Goal: Task Accomplishment & Management: Use online tool/utility

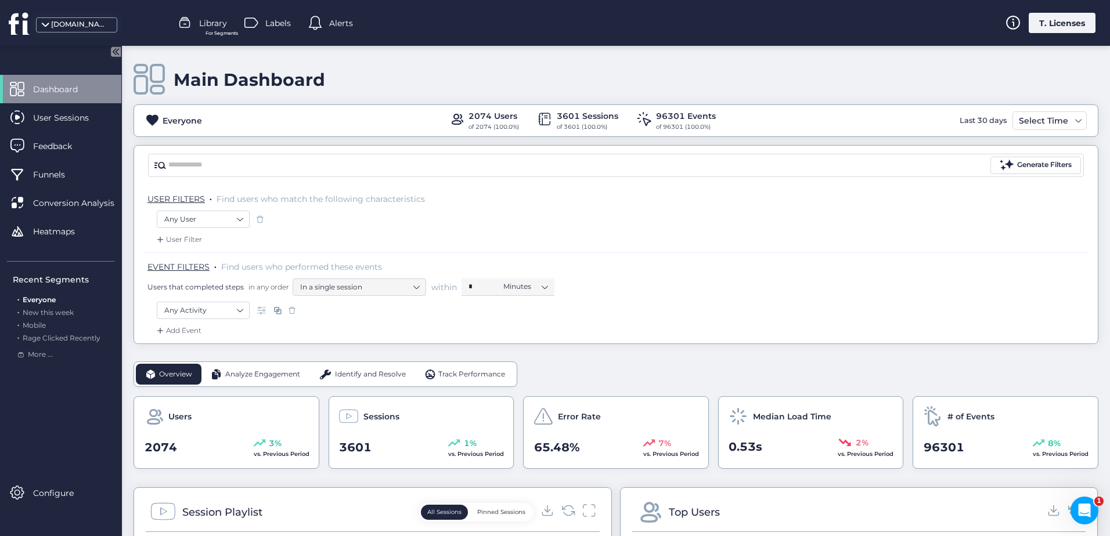
click at [59, 511] on mat-drawer "Dashboard User Sessions Feedback Funnels Conversion Analysis Heatmaps Recent Se…" at bounding box center [61, 291] width 122 height 491
click at [60, 500] on div "Configure" at bounding box center [60, 493] width 121 height 28
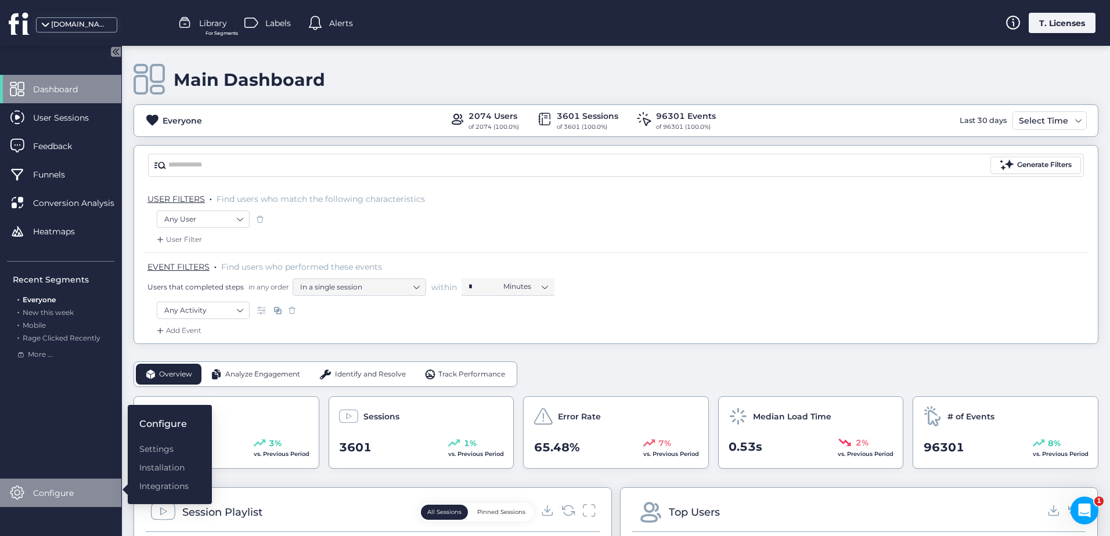
click at [51, 31] on div "[DOMAIN_NAME]" at bounding box center [76, 24] width 81 height 15
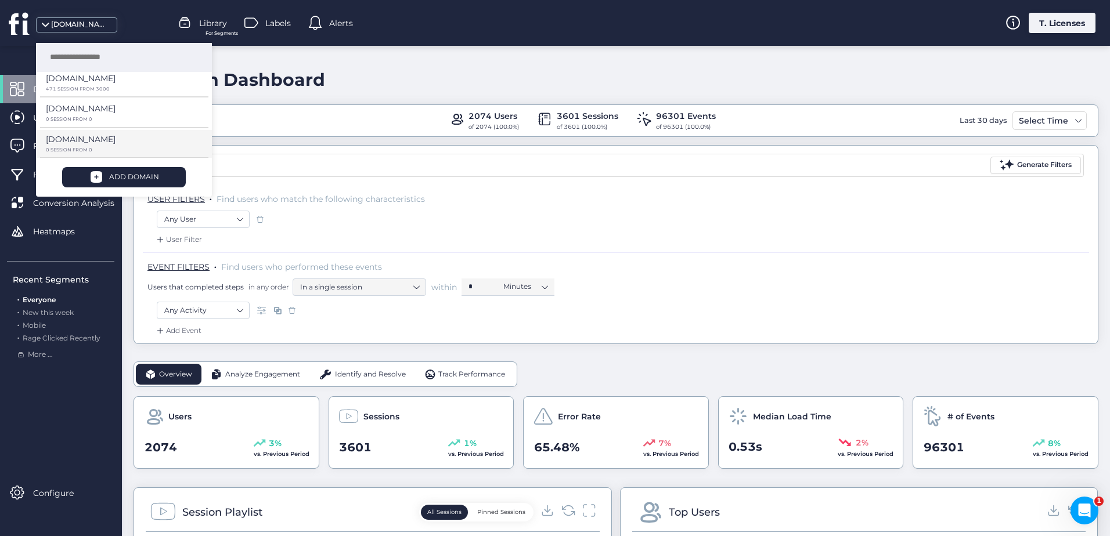
scroll to position [127, 0]
click at [80, 136] on p "[DOMAIN_NAME]" at bounding box center [81, 137] width 70 height 13
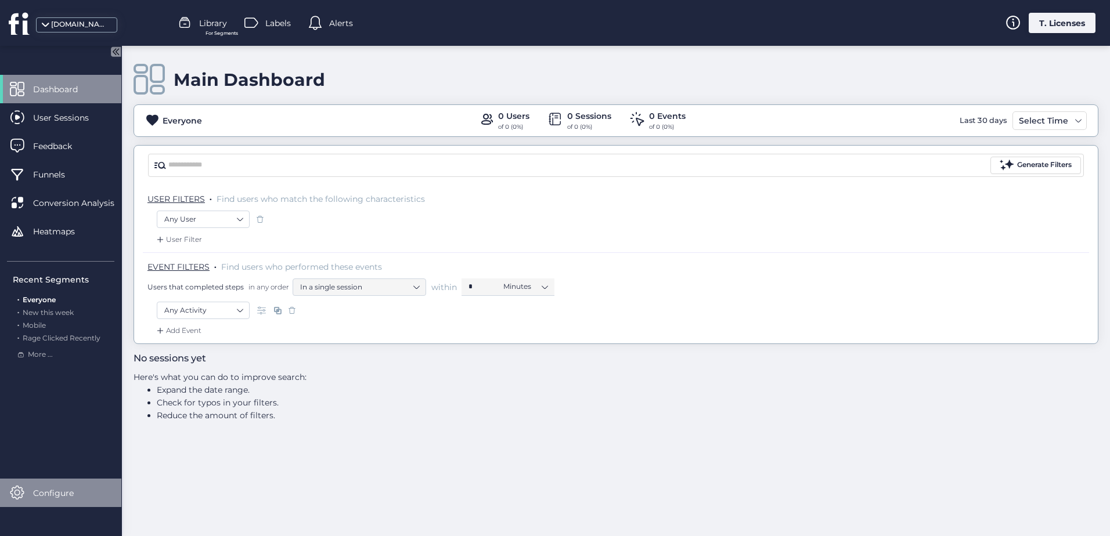
click at [57, 502] on div "Configure" at bounding box center [60, 493] width 121 height 28
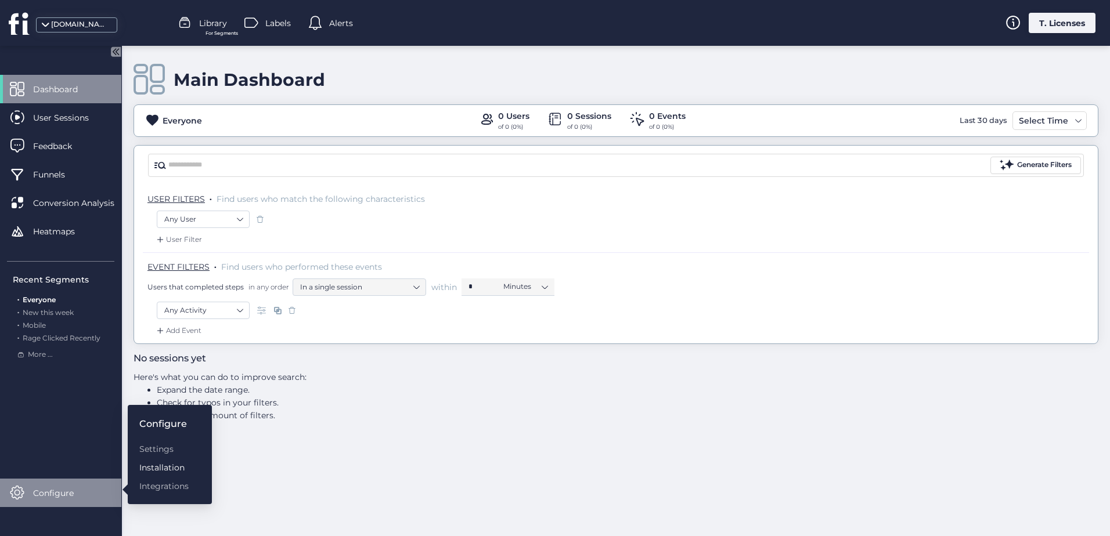
click at [157, 468] on div "Installation" at bounding box center [163, 467] width 49 height 13
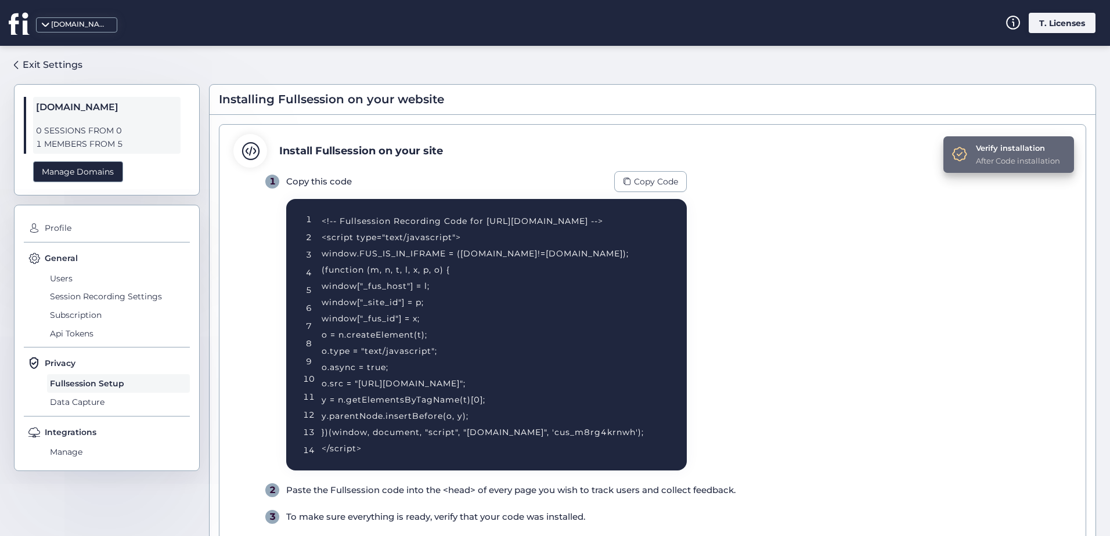
click at [1033, 140] on div "Verify installation After Code installation" at bounding box center [1008, 154] width 131 height 37
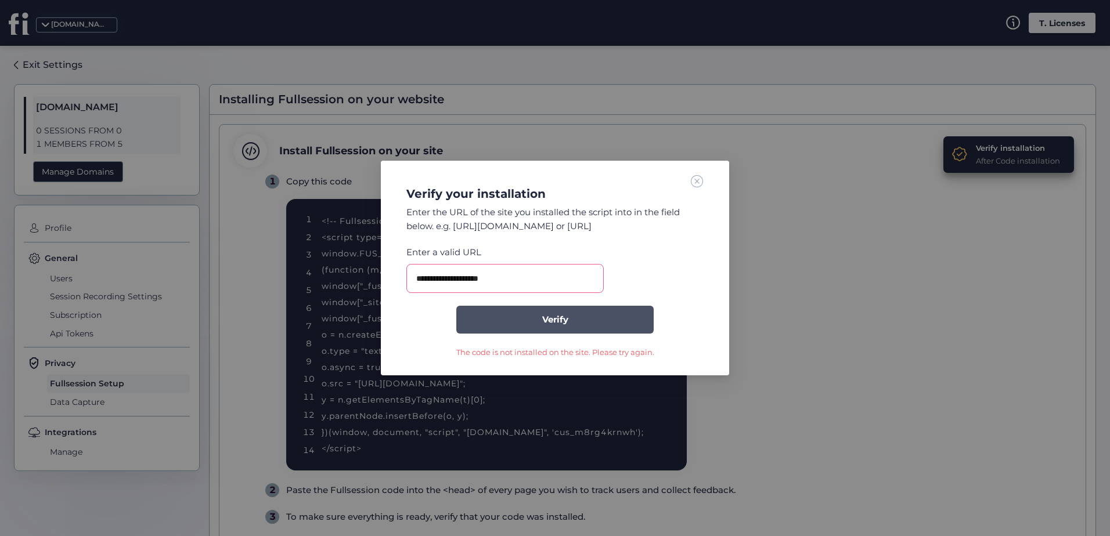
click at [550, 329] on button "Verify" at bounding box center [554, 320] width 197 height 28
click at [606, 322] on button "Verify" at bounding box center [554, 320] width 197 height 28
click at [695, 178] on span at bounding box center [697, 181] width 13 height 13
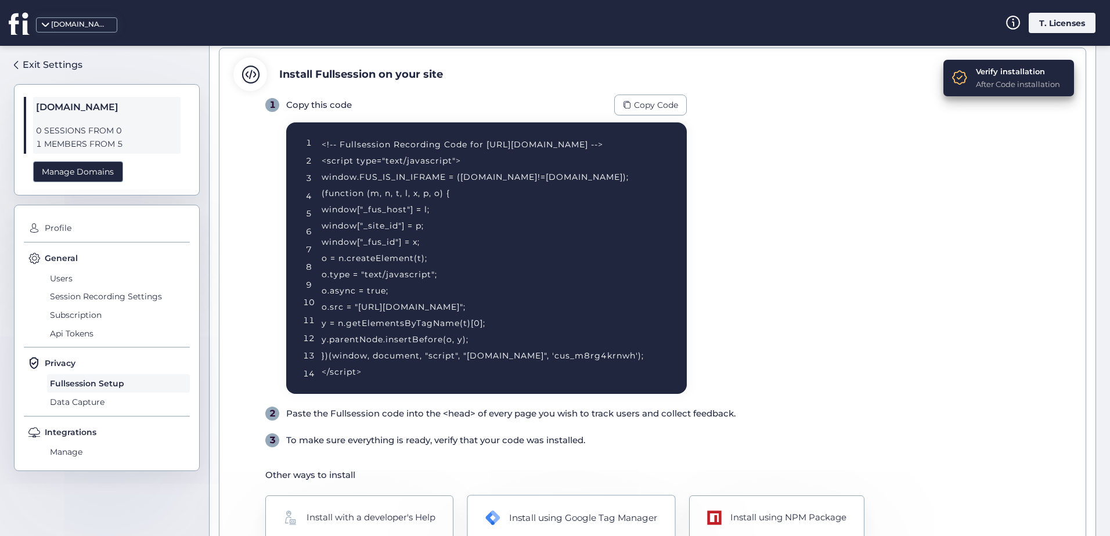
scroll to position [135, 0]
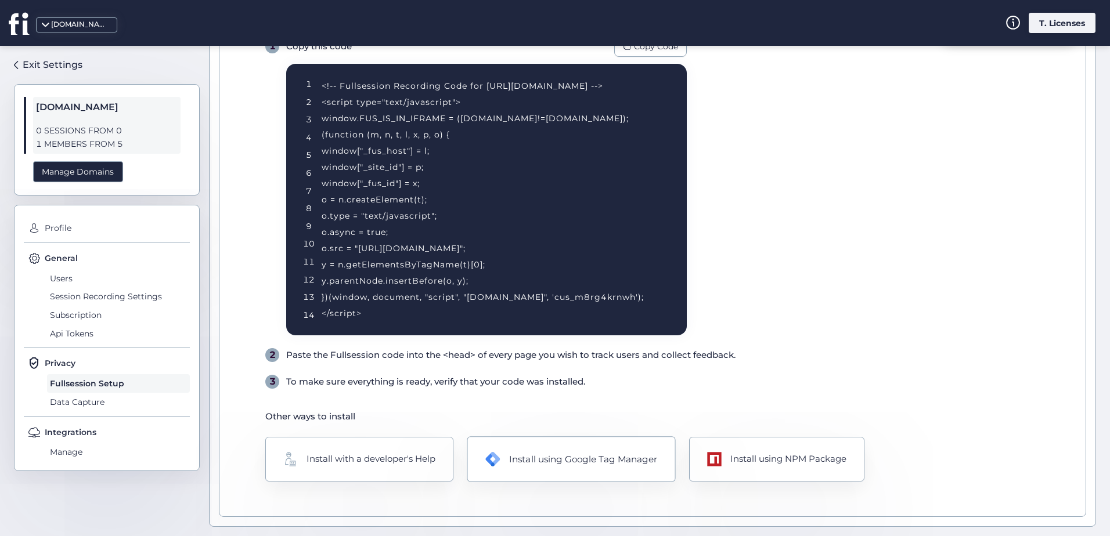
click at [533, 457] on div "Install using Google Tag Manager" at bounding box center [583, 459] width 148 height 14
drag, startPoint x: 532, startPoint y: 64, endPoint x: 511, endPoint y: 59, distance: 21.5
click at [511, 59] on div "1 Copy this code Copy Code 1 2 3 4 5 6 7 8 9 10 11 12 13 14 <!-- Fullsession Re…" at bounding box center [475, 186] width 421 height 300
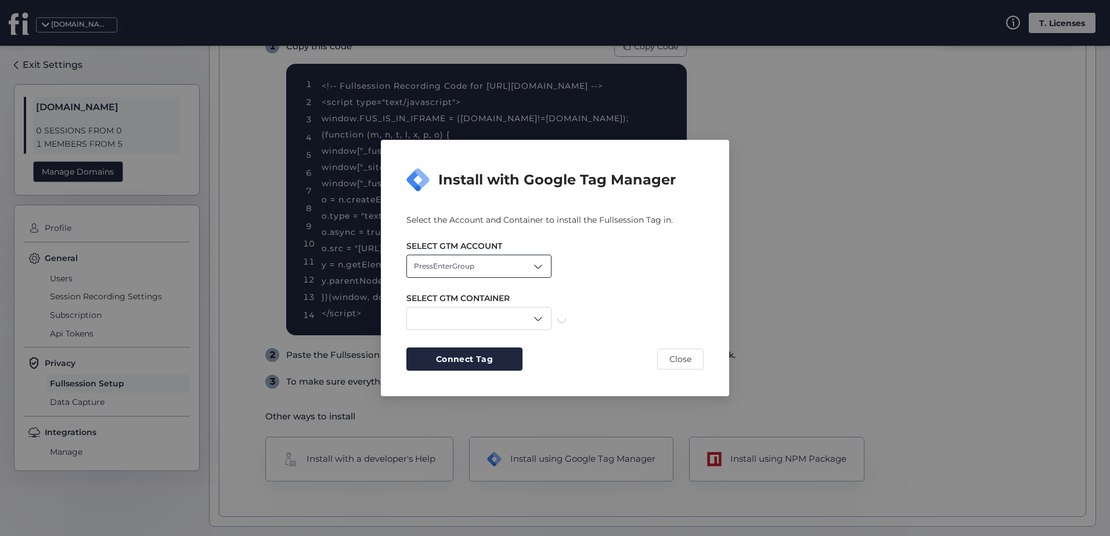
click at [512, 262] on div "PressEnterGroup" at bounding box center [478, 266] width 145 height 23
click at [460, 306] on div "Levanzo" at bounding box center [479, 311] width 130 height 11
click at [499, 324] on div "[DOMAIN_NAME]" at bounding box center [478, 318] width 145 height 23
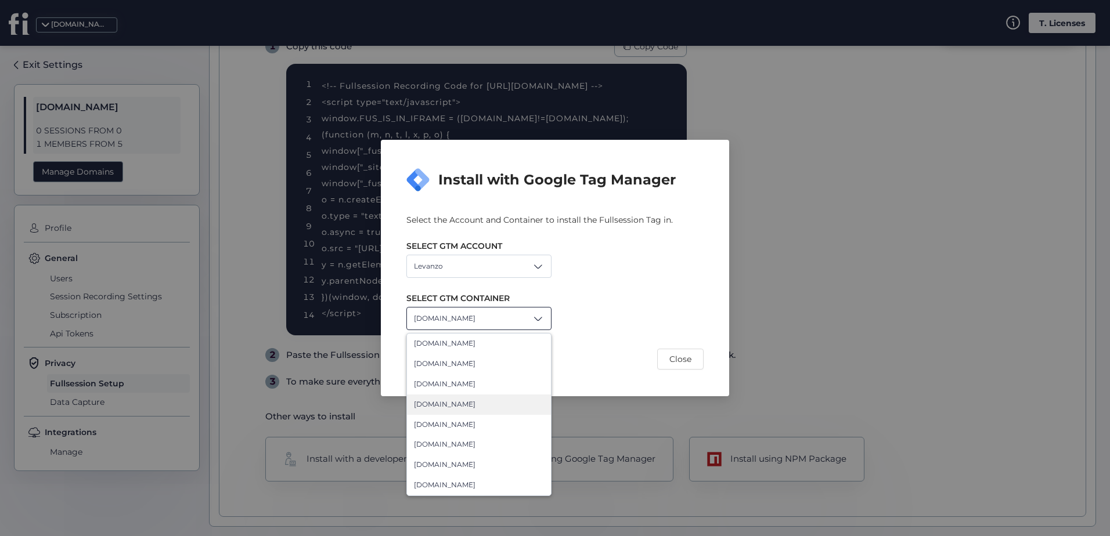
click at [486, 412] on div "[DOMAIN_NAME]" at bounding box center [479, 405] width 144 height 20
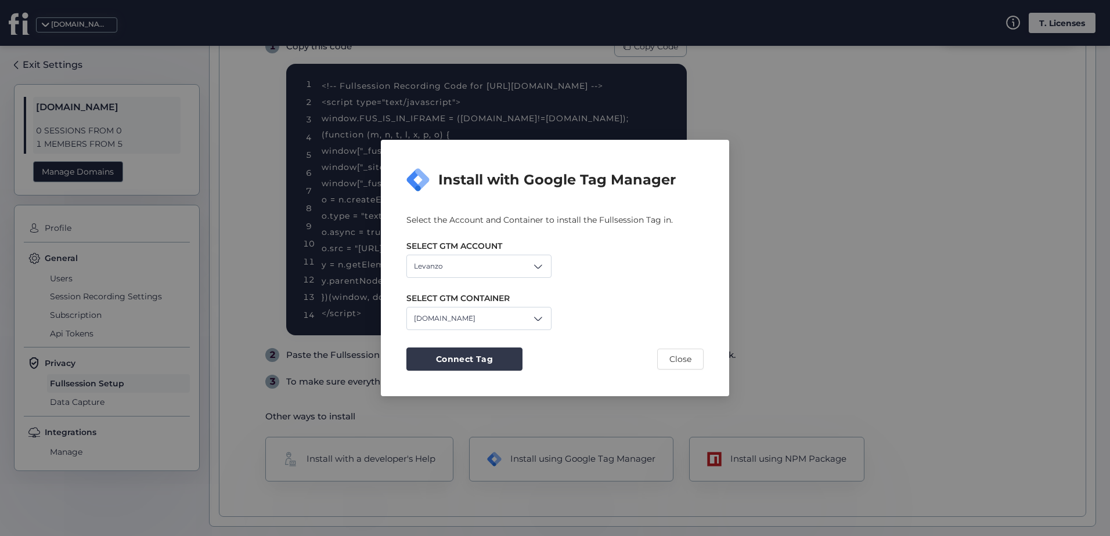
click at [463, 351] on button "Connect Tag" at bounding box center [464, 359] width 116 height 23
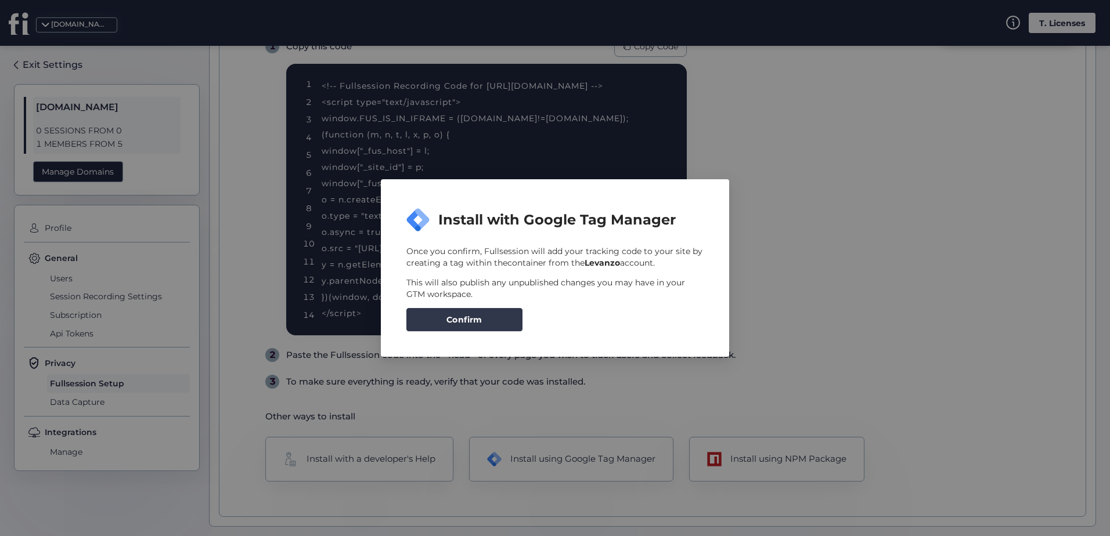
click at [468, 327] on button "Confirm" at bounding box center [464, 319] width 116 height 23
drag, startPoint x: 882, startPoint y: 239, endPoint x: 865, endPoint y: 232, distance: 18.0
click at [881, 239] on nz-modal-container "Install with Google Tag Manager Once you confirm, Fullsession will add your tra…" at bounding box center [555, 268] width 1110 height 536
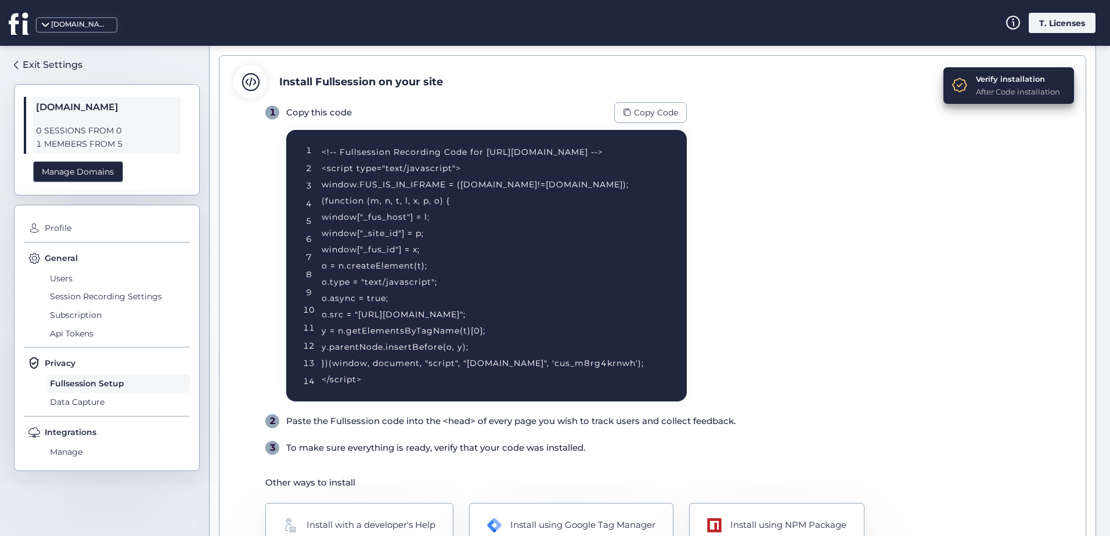
scroll to position [0, 0]
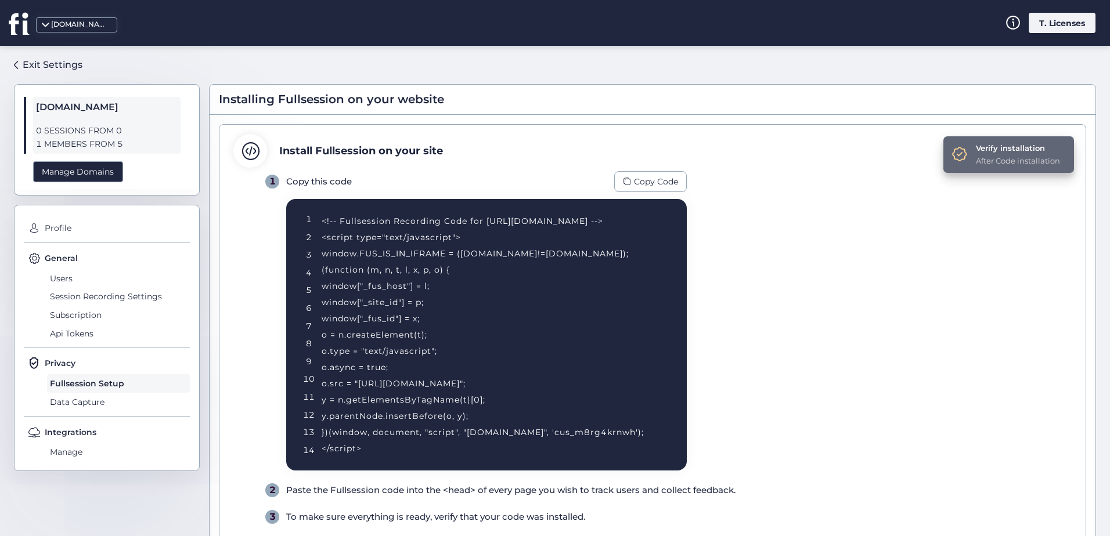
click at [962, 156] on div "Verify installation After Code installation" at bounding box center [1008, 154] width 131 height 37
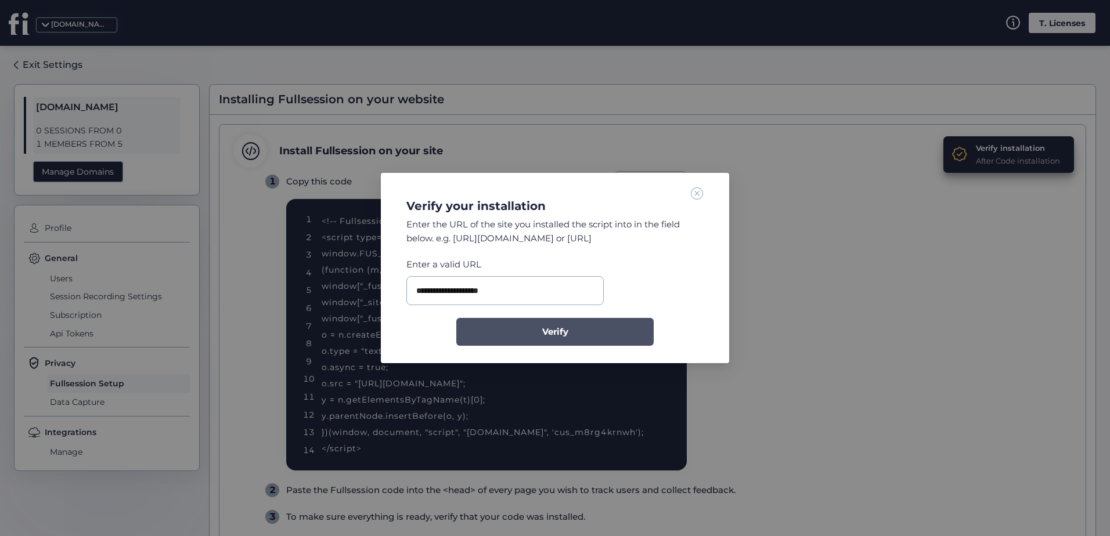
click at [529, 322] on button "Verify" at bounding box center [554, 332] width 197 height 28
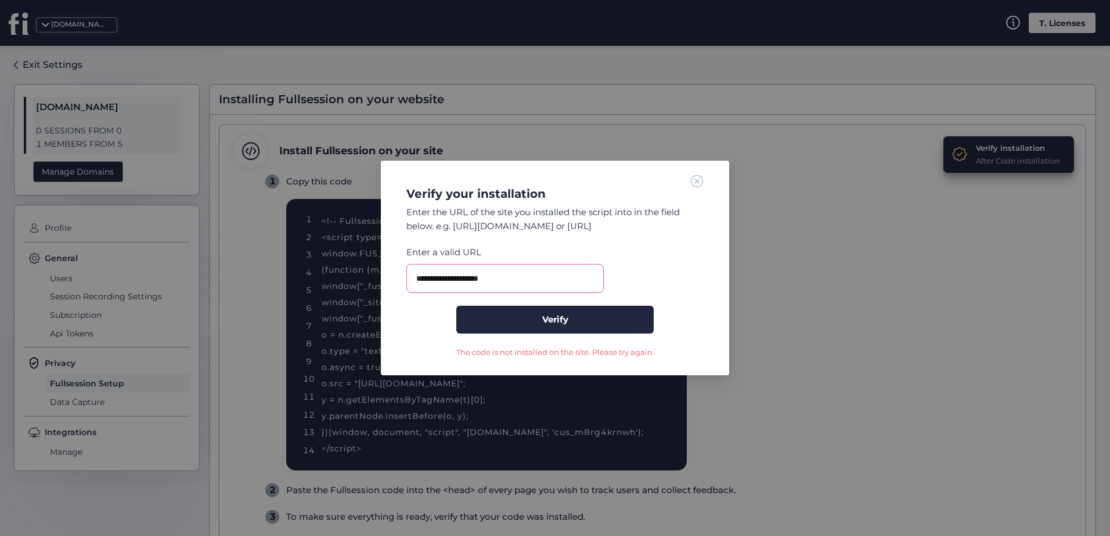
click at [704, 185] on div "**********" at bounding box center [555, 266] width 320 height 183
click at [703, 183] on span at bounding box center [697, 181] width 13 height 13
